Goal: Information Seeking & Learning: Learn about a topic

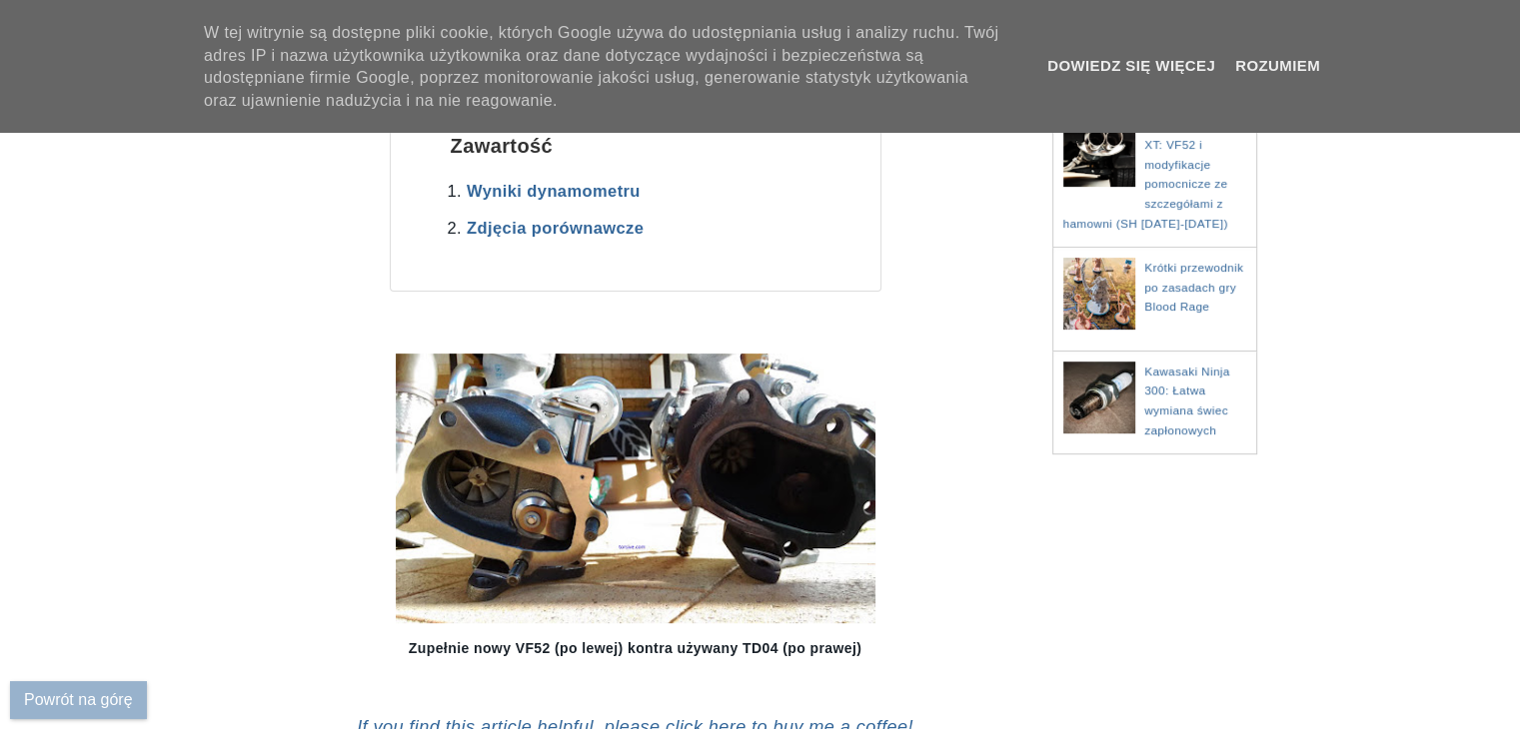
scroll to position [623, 0]
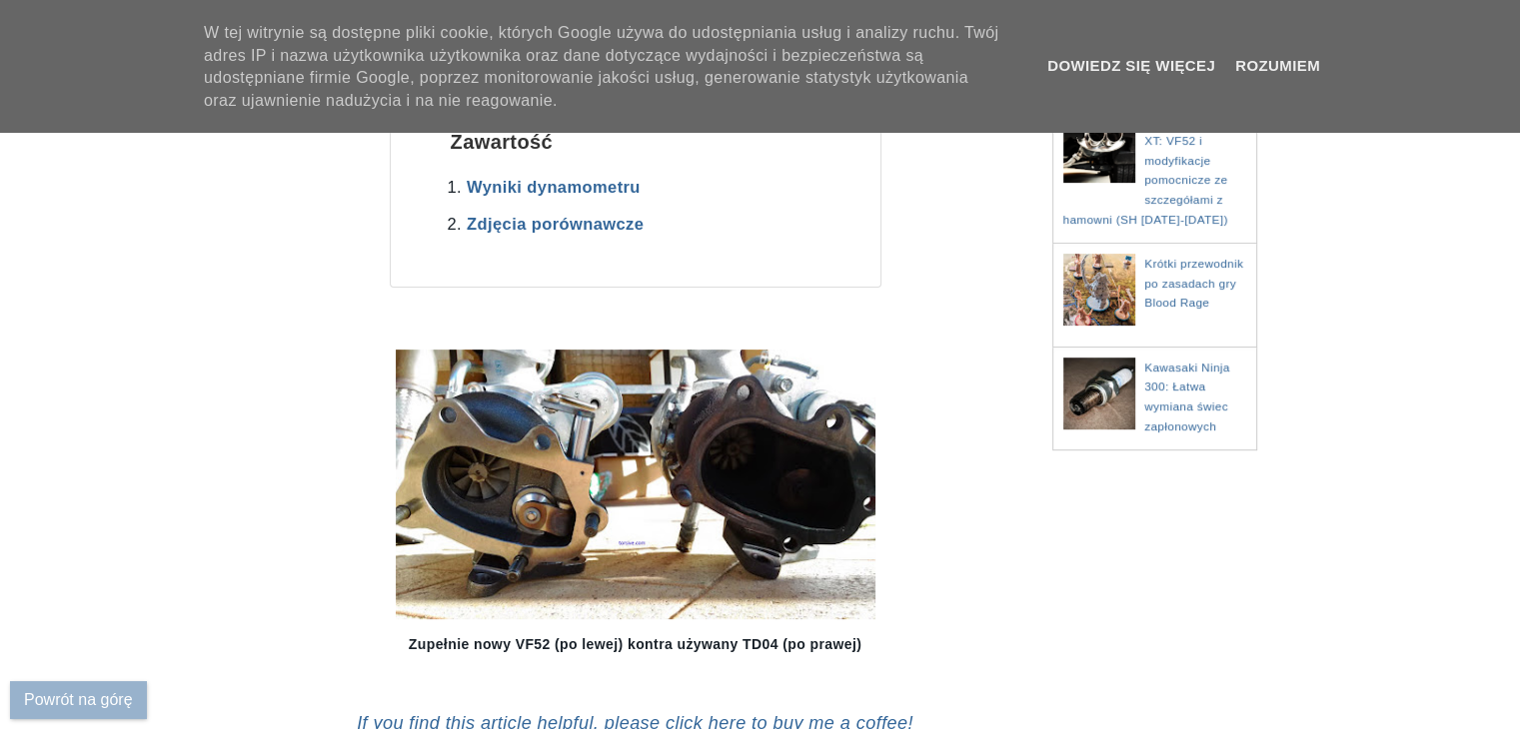
click at [706, 375] on img at bounding box center [636, 485] width 480 height 270
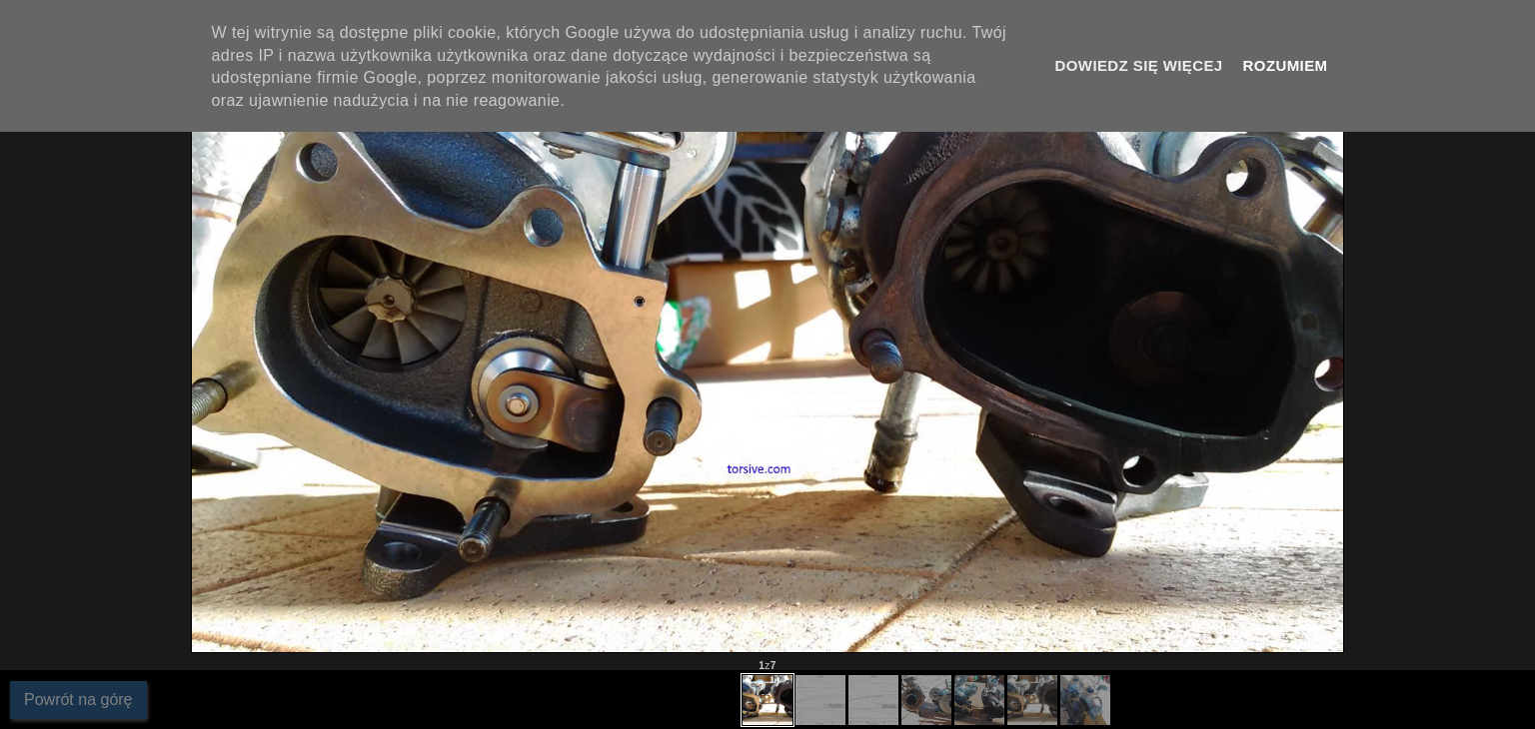
click at [1259, 57] on font "Rozumiem" at bounding box center [1285, 65] width 85 height 17
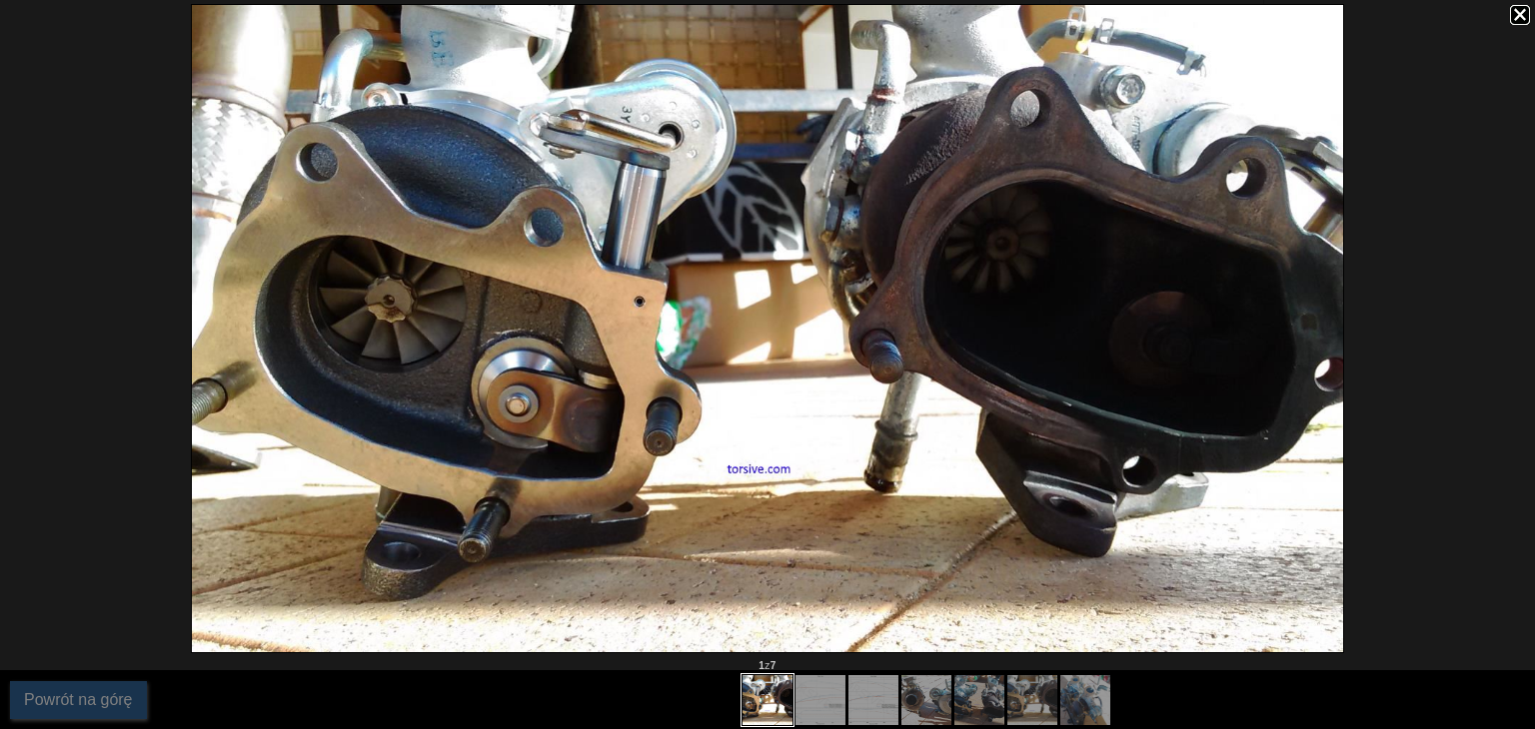
click at [1507, 8] on div at bounding box center [767, 328] width 1535 height 657
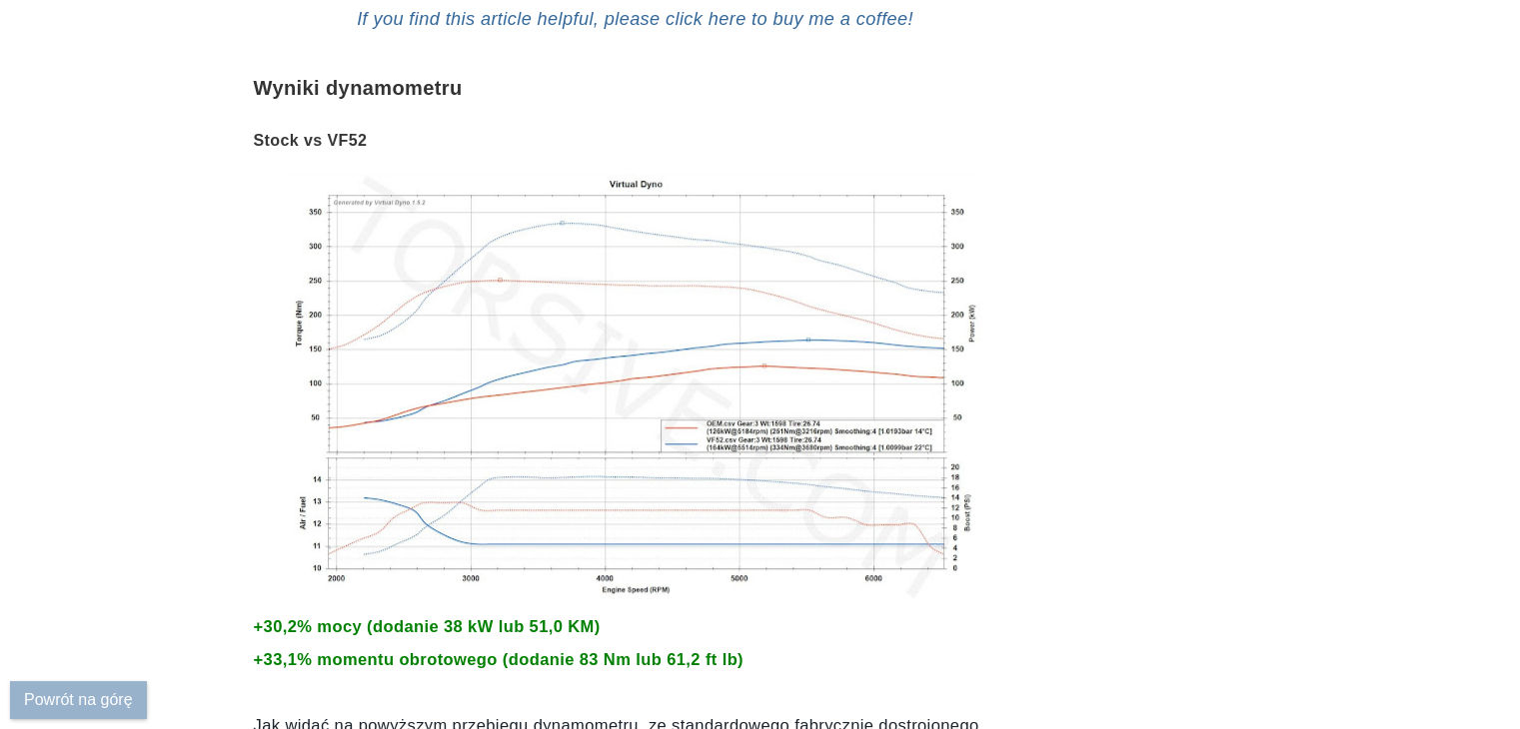
scroll to position [1329, 0]
click at [635, 325] on img at bounding box center [635, 385] width 699 height 426
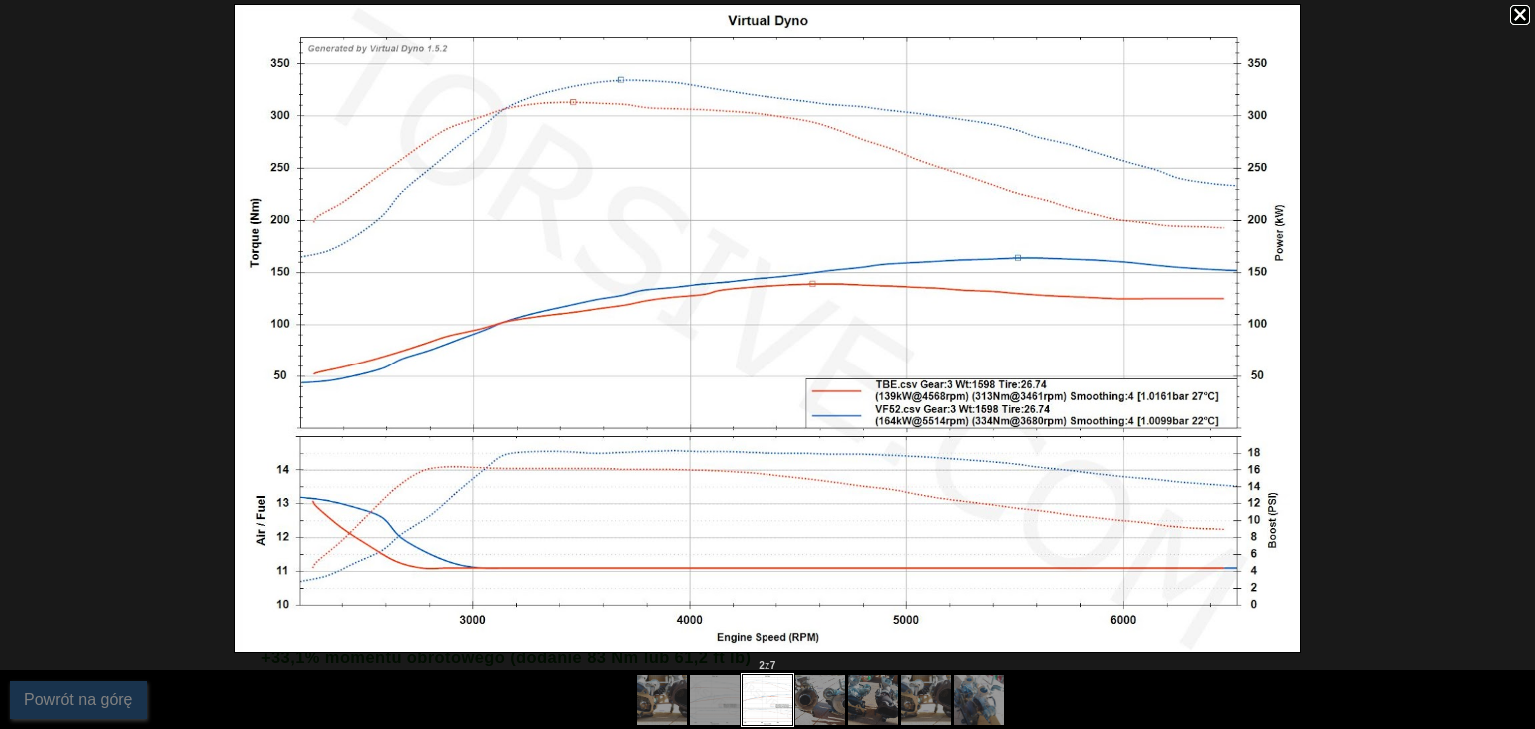
click at [815, 708] on div at bounding box center [819, 700] width 20 height 20
click at [834, 704] on div at bounding box center [821, 699] width 371 height 59
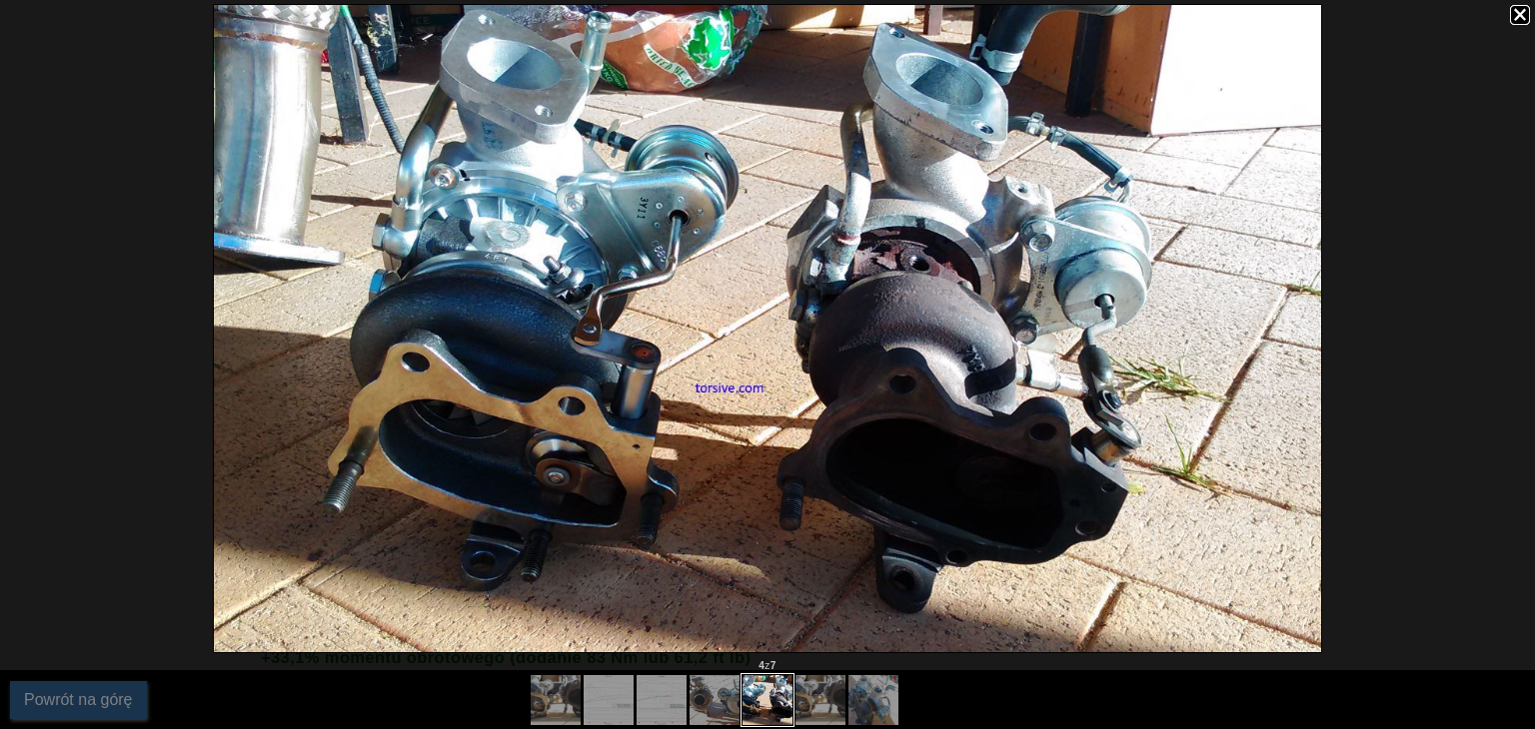
click at [810, 704] on div at bounding box center [819, 700] width 20 height 20
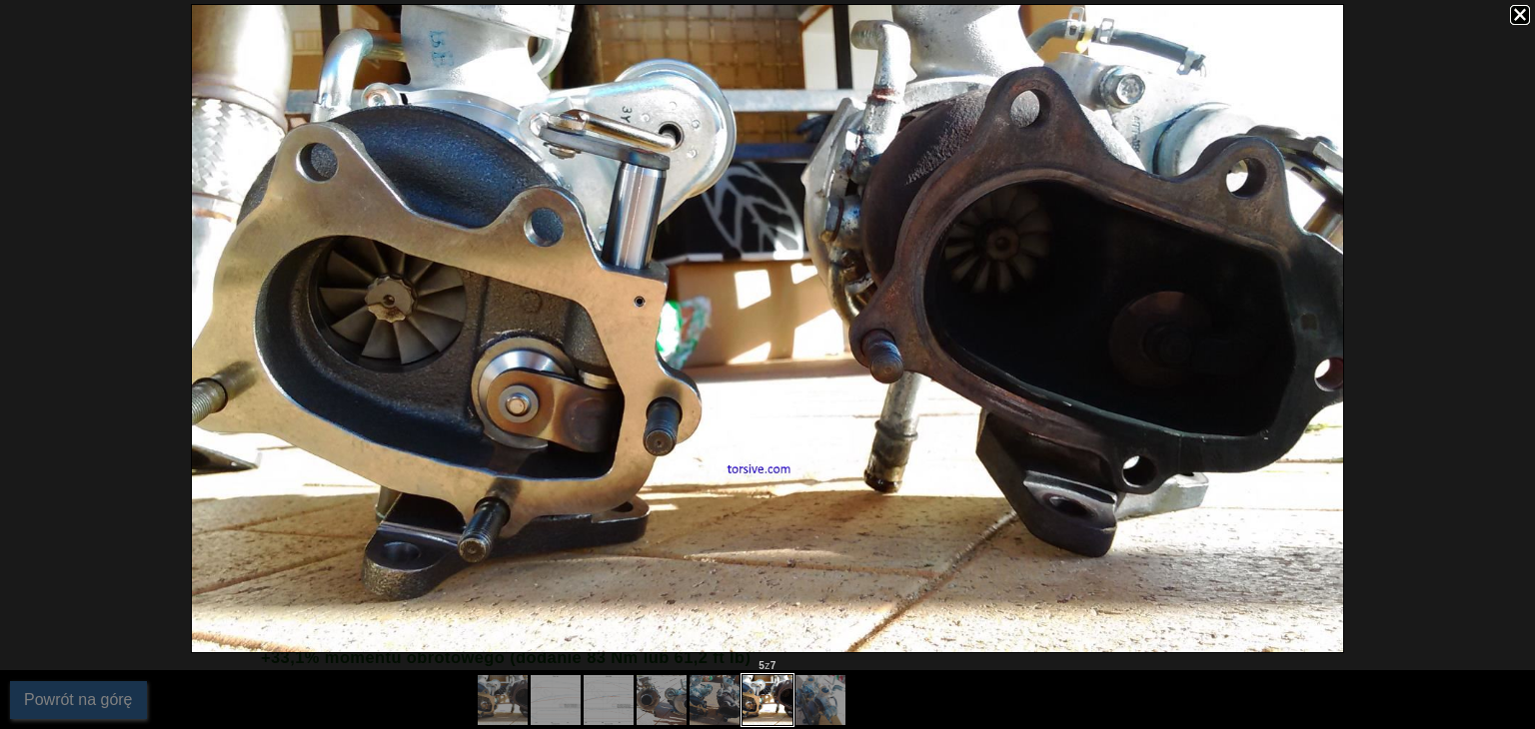
click at [822, 687] on div at bounding box center [663, 699] width 371 height 59
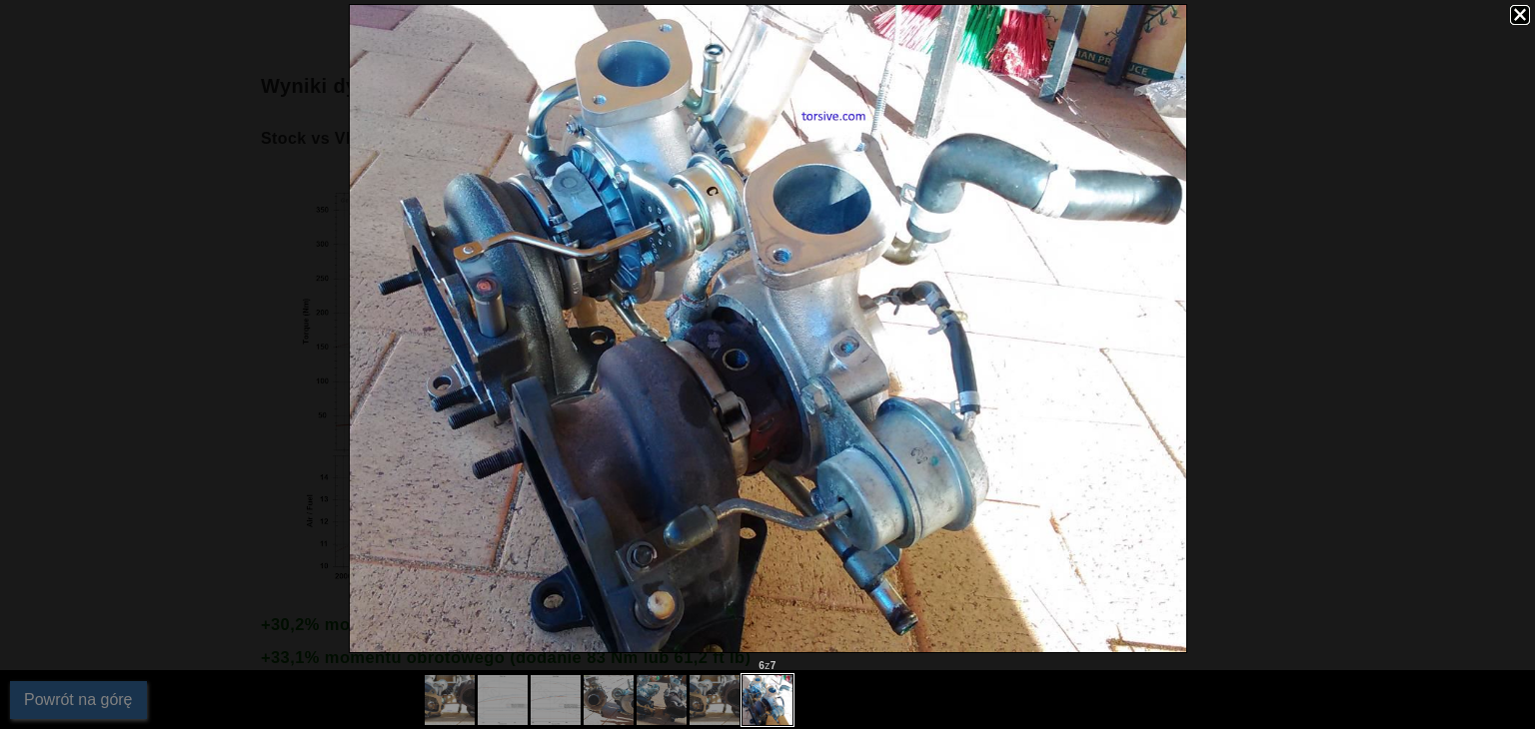
click at [808, 694] on div at bounding box center [767, 699] width 1535 height 59
click at [1516, 16] on div at bounding box center [1520, 15] width 20 height 20
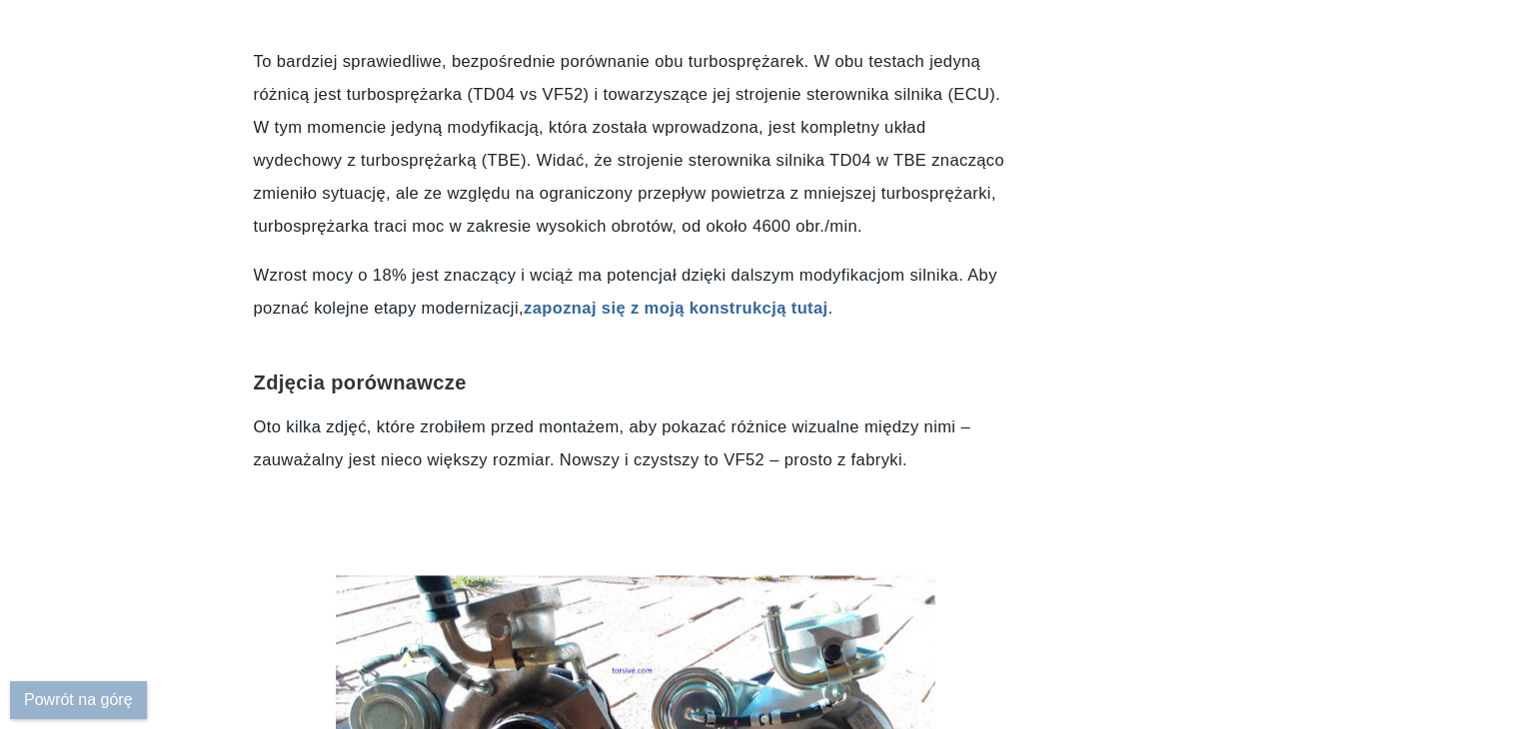
scroll to position [2877, 0]
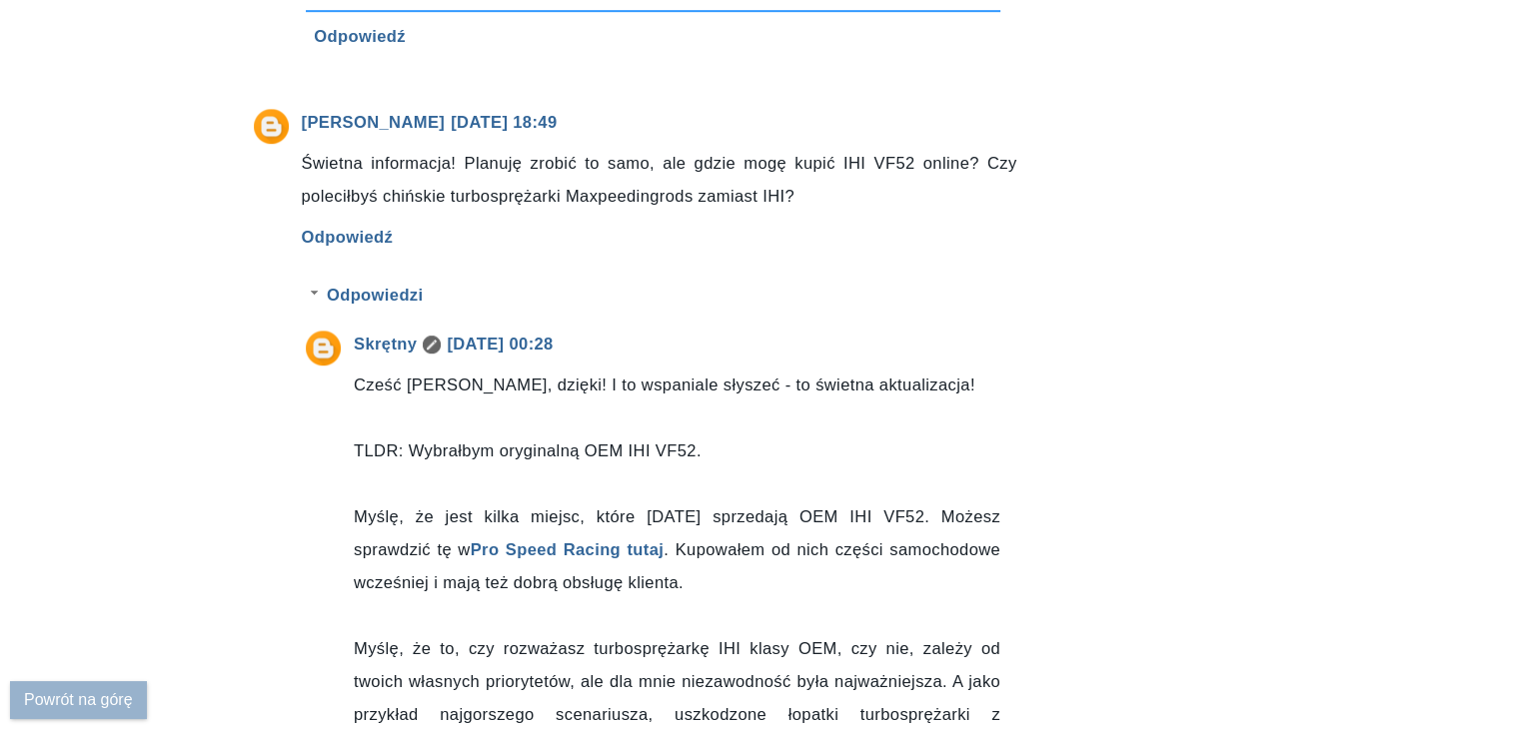
scroll to position [8697, 0]
